Goal: Transaction & Acquisition: Purchase product/service

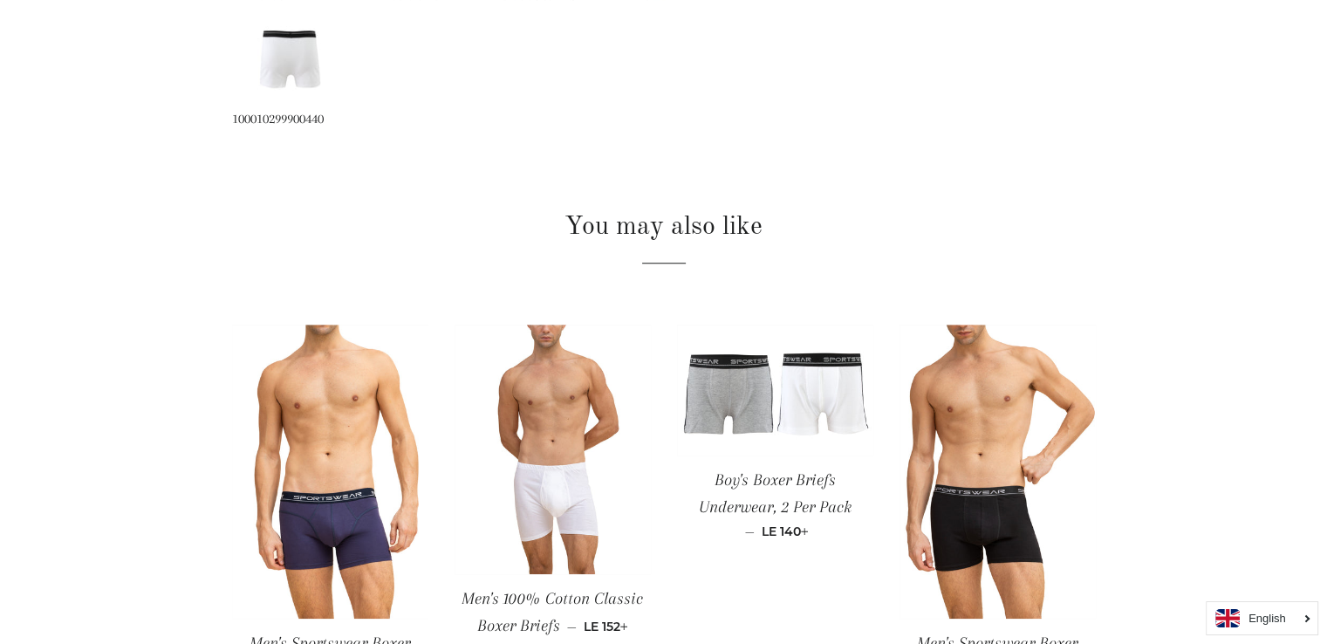
scroll to position [1426, 0]
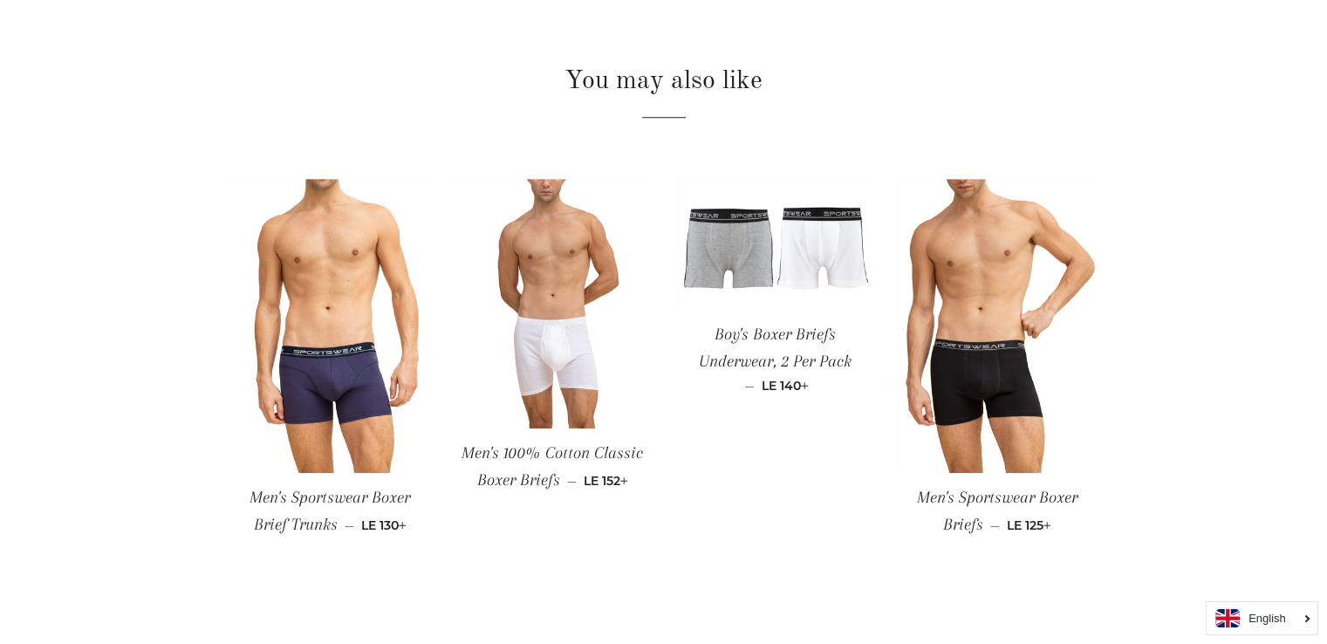
click at [343, 502] on span "Men's Sportswear Boxer Brief Trunks" at bounding box center [329, 511] width 160 height 46
click at [306, 497] on span "Men's Sportswear Boxer Brief Trunks" at bounding box center [329, 511] width 160 height 46
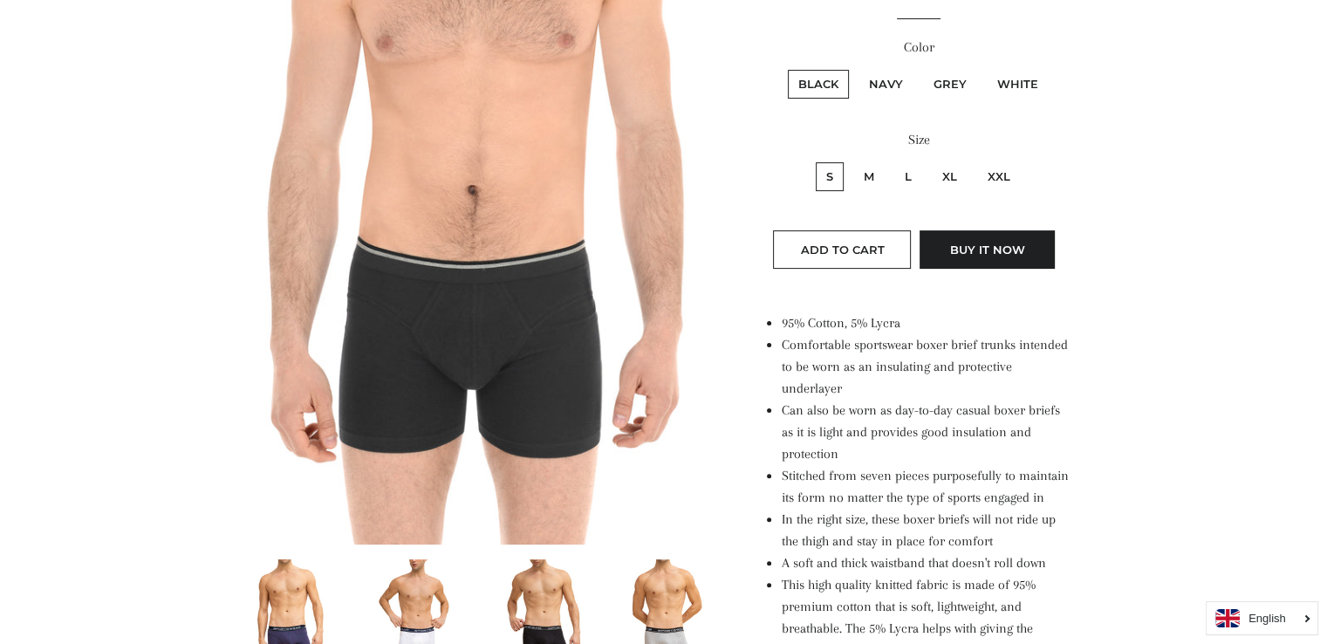
scroll to position [335, 0]
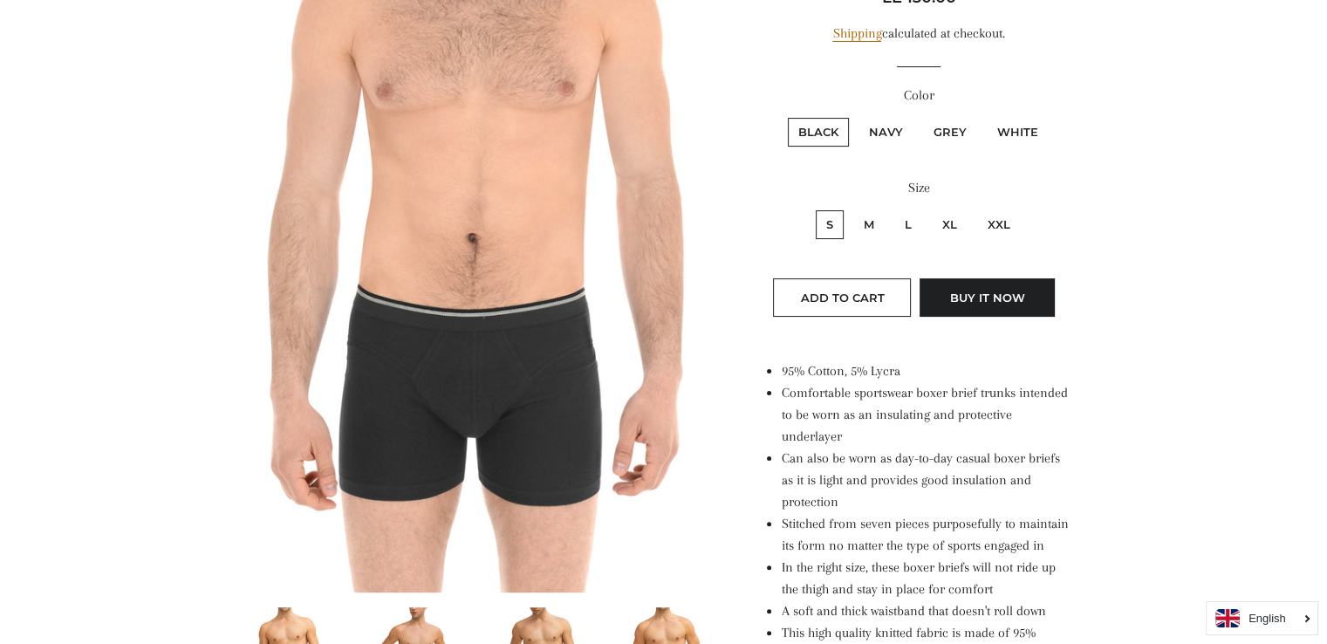
click at [959, 130] on label "Grey" at bounding box center [950, 132] width 54 height 29
click at [921, 116] on input "Grey" at bounding box center [920, 115] width 1 height 1
radio input "true"
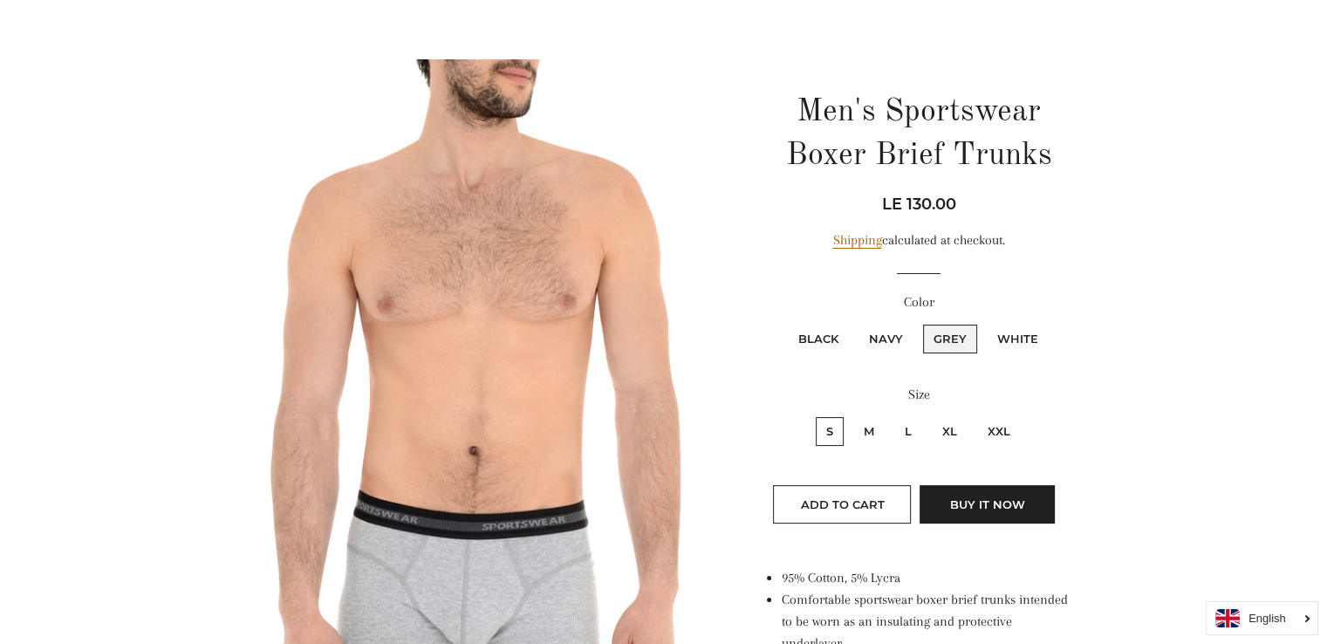
scroll to position [126, 0]
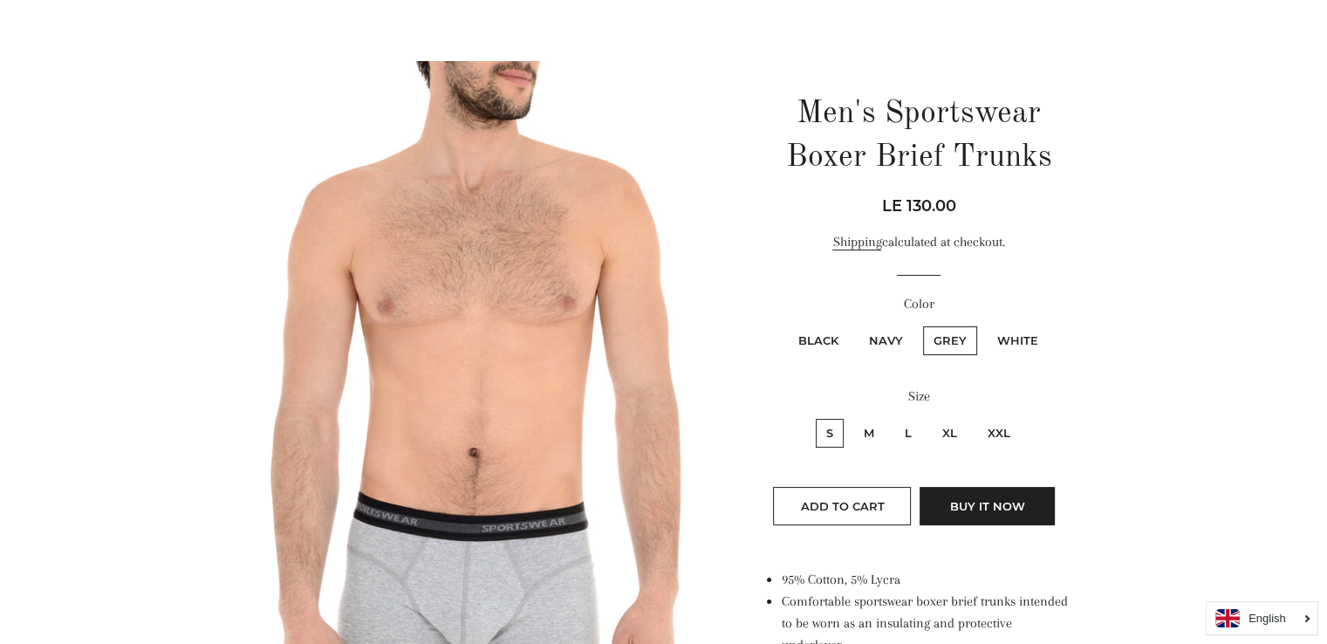
click at [852, 245] on link "Shipping" at bounding box center [856, 242] width 49 height 17
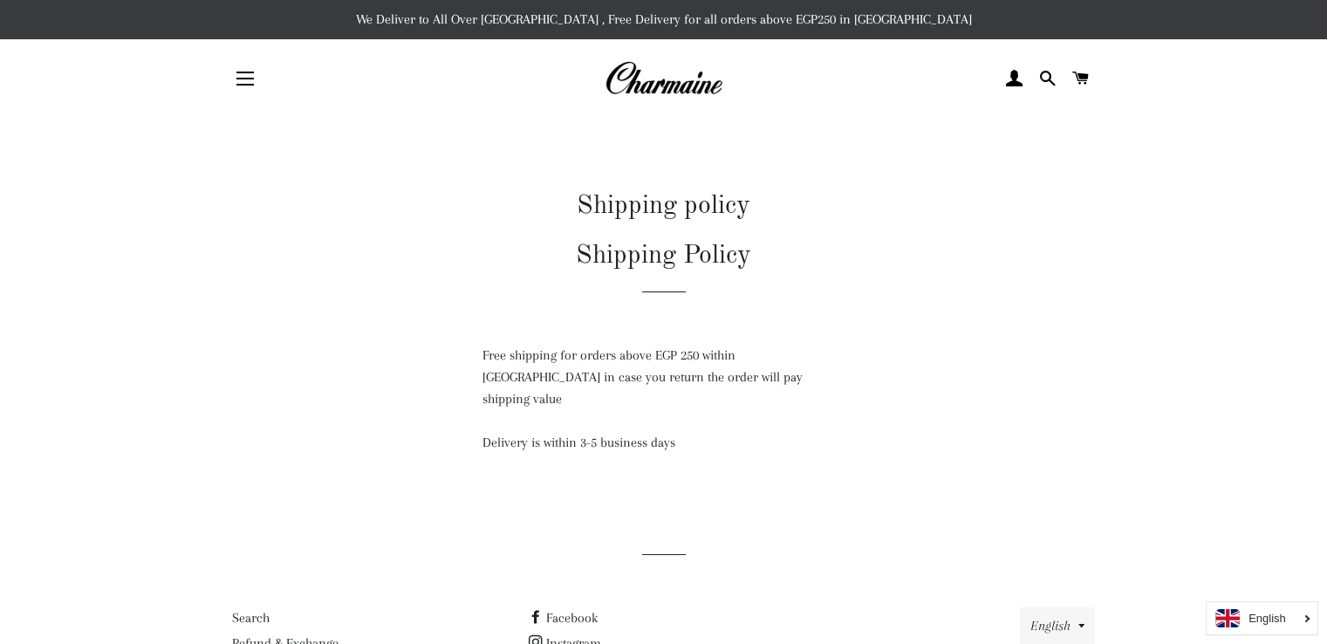
scroll to position [78, 0]
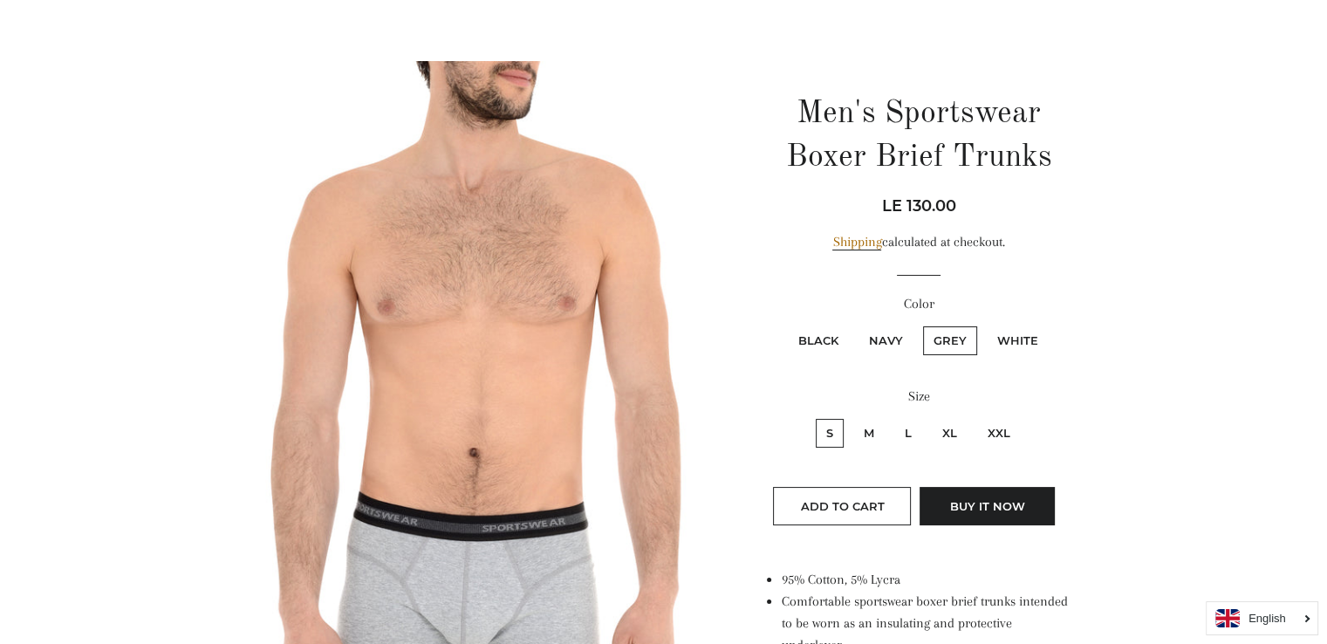
click at [852, 245] on link "Shipping" at bounding box center [856, 242] width 49 height 17
